Goal: Navigation & Orientation: Find specific page/section

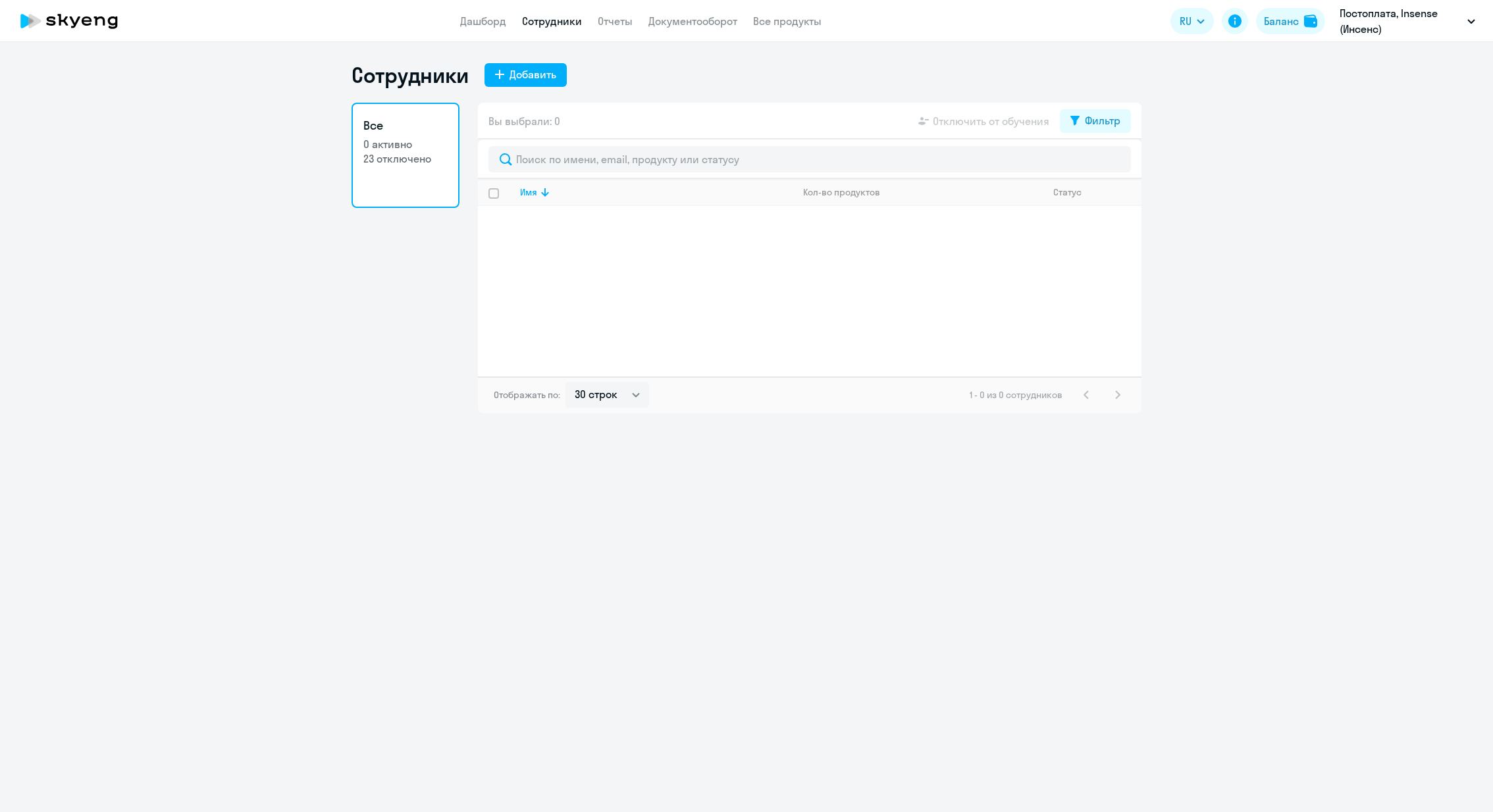
select select "30"
click at [1366, 65] on li "Insense, Insense ([PERSON_NAME])" at bounding box center [1390, 61] width 182 height 33
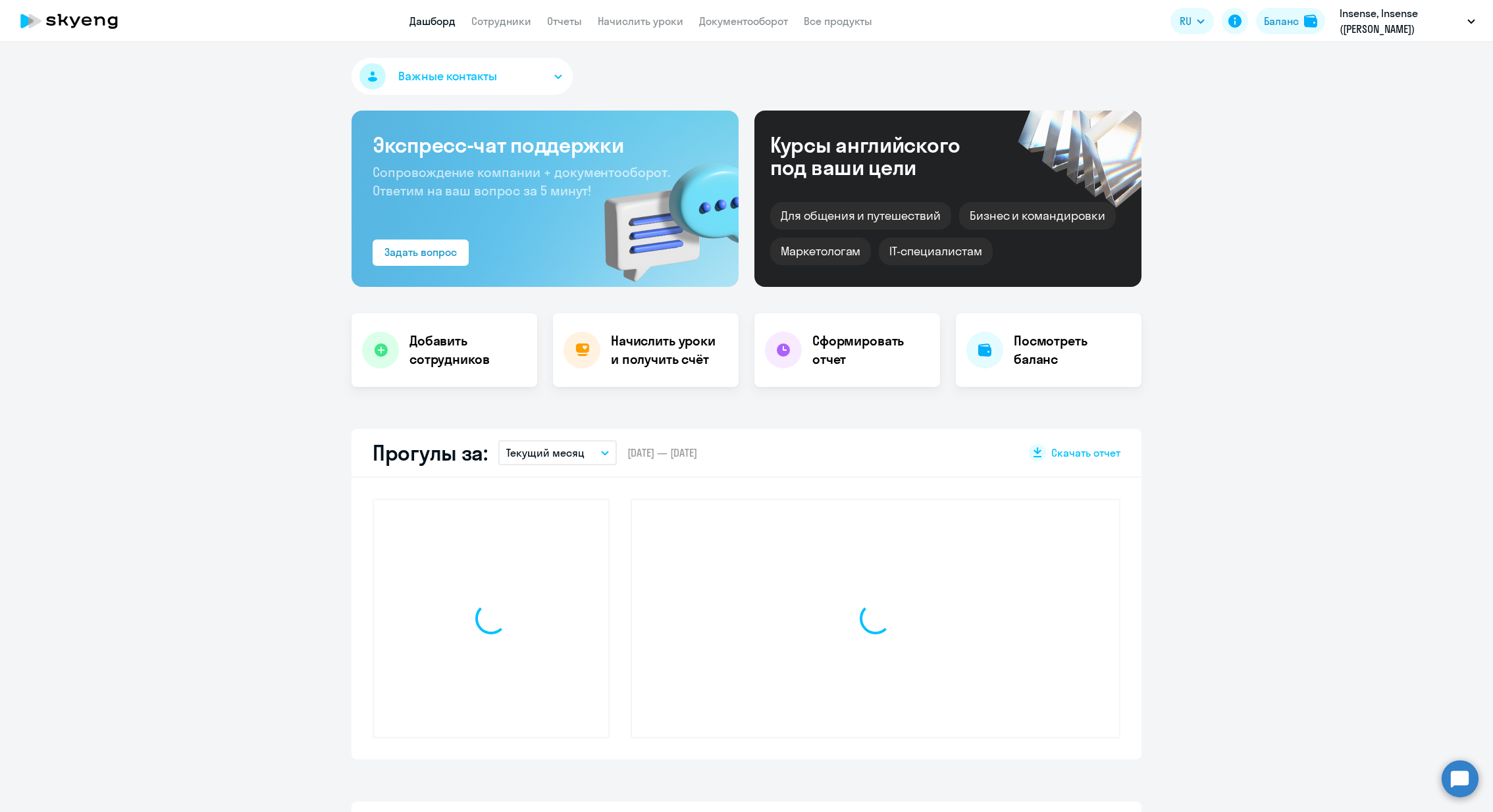
select select "30"
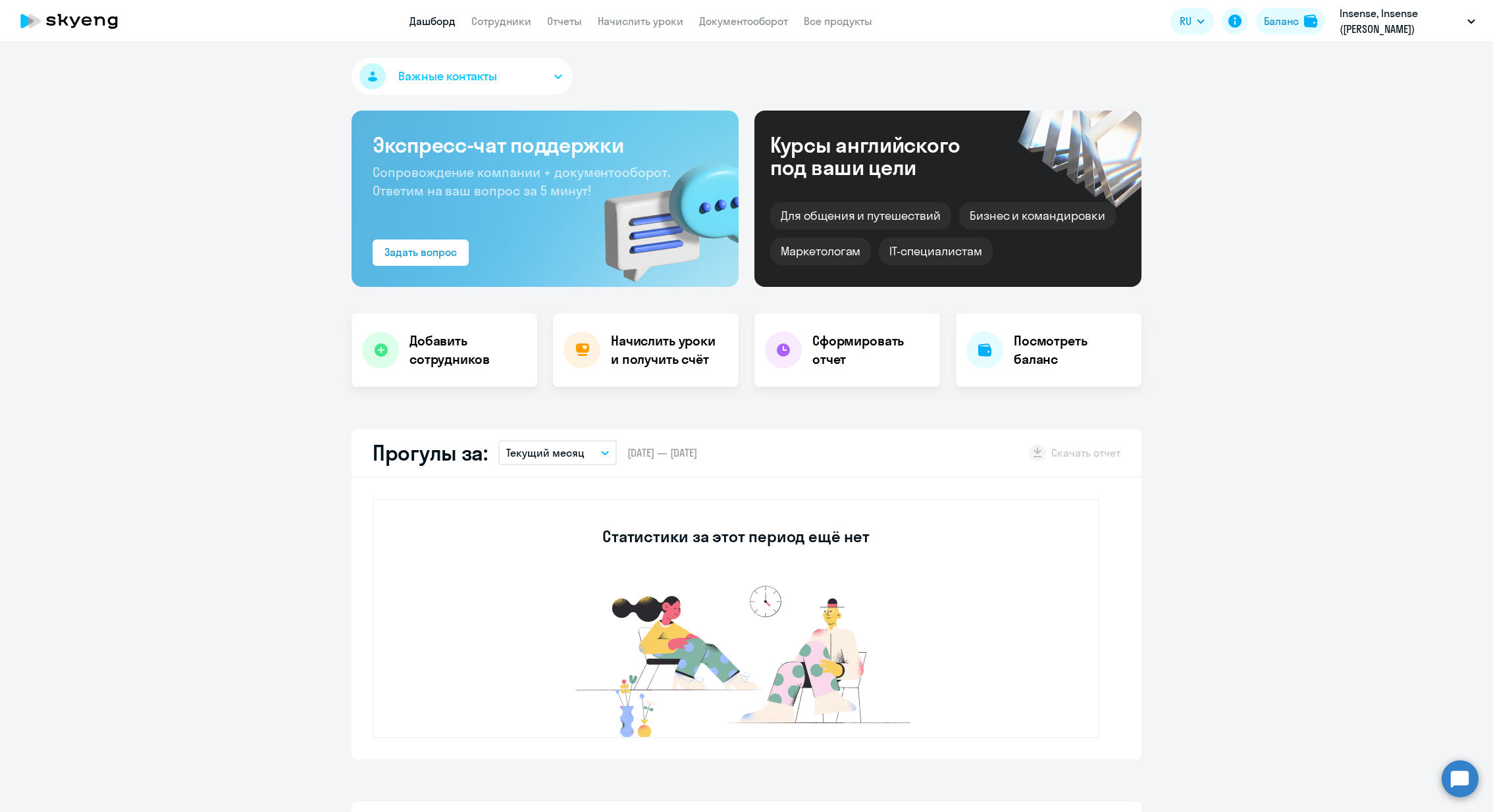
click at [509, 13] on app-menu-item-link "Сотрудники" at bounding box center [501, 20] width 60 height 16
click at [1195, 26] on button "RU" at bounding box center [1191, 20] width 43 height 26
click at [1198, 20] on icon "button" at bounding box center [1200, 20] width 8 height 4
click at [1139, 62] on li "English" at bounding box center [1119, 59] width 190 height 33
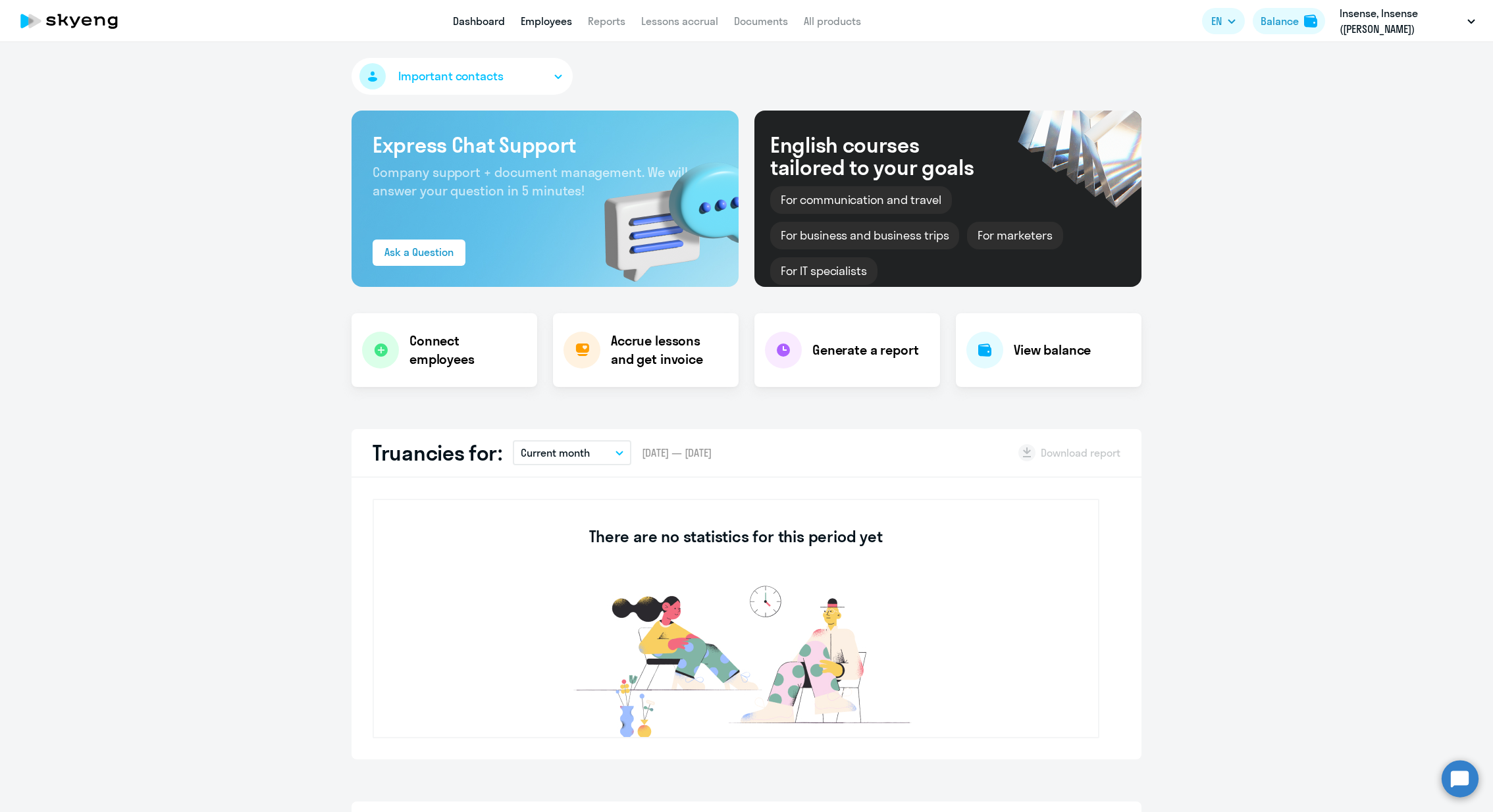
click at [556, 16] on link "Employees" at bounding box center [546, 20] width 51 height 13
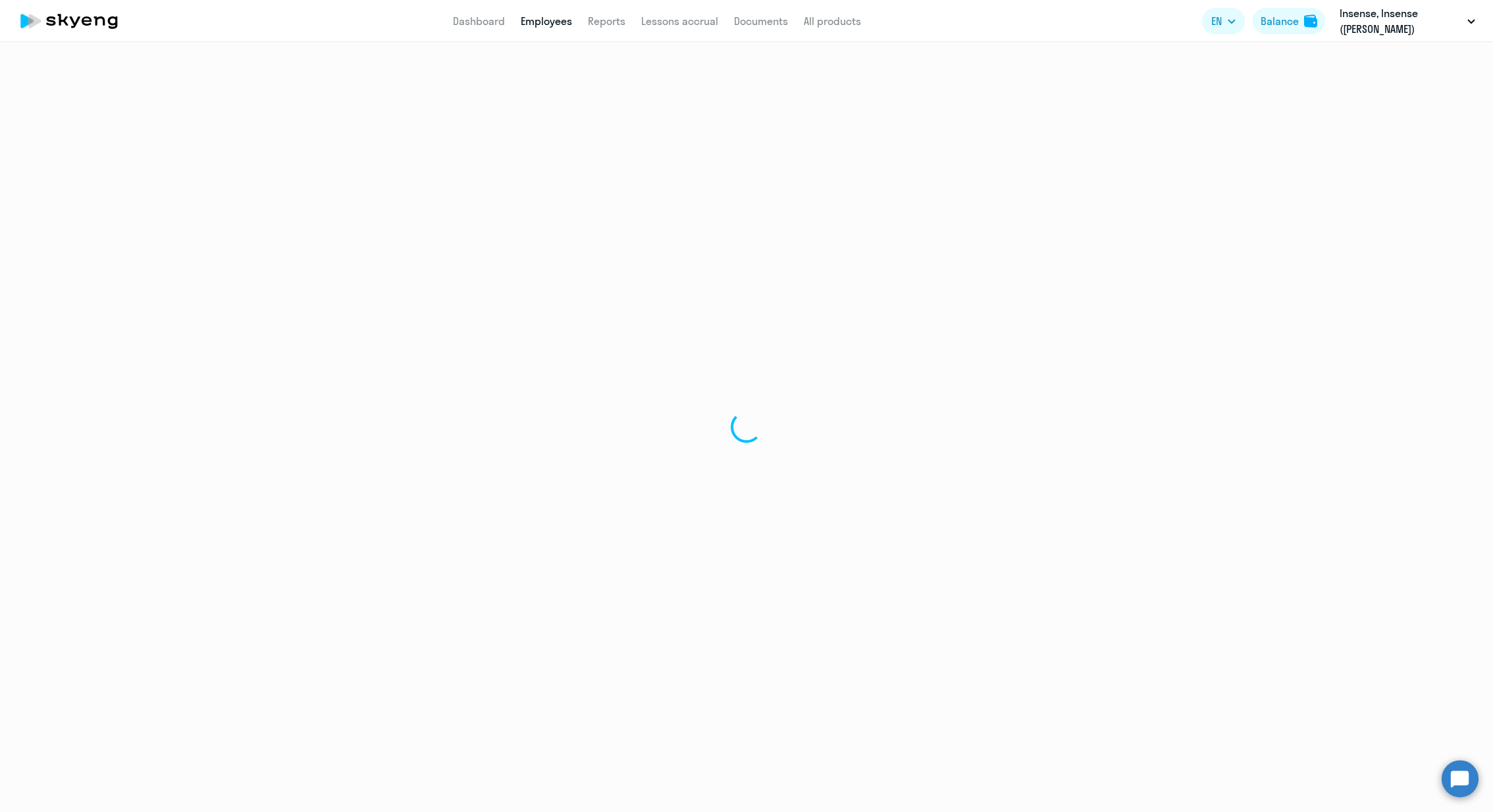
select select "30"
